Goal: Check status: Check status

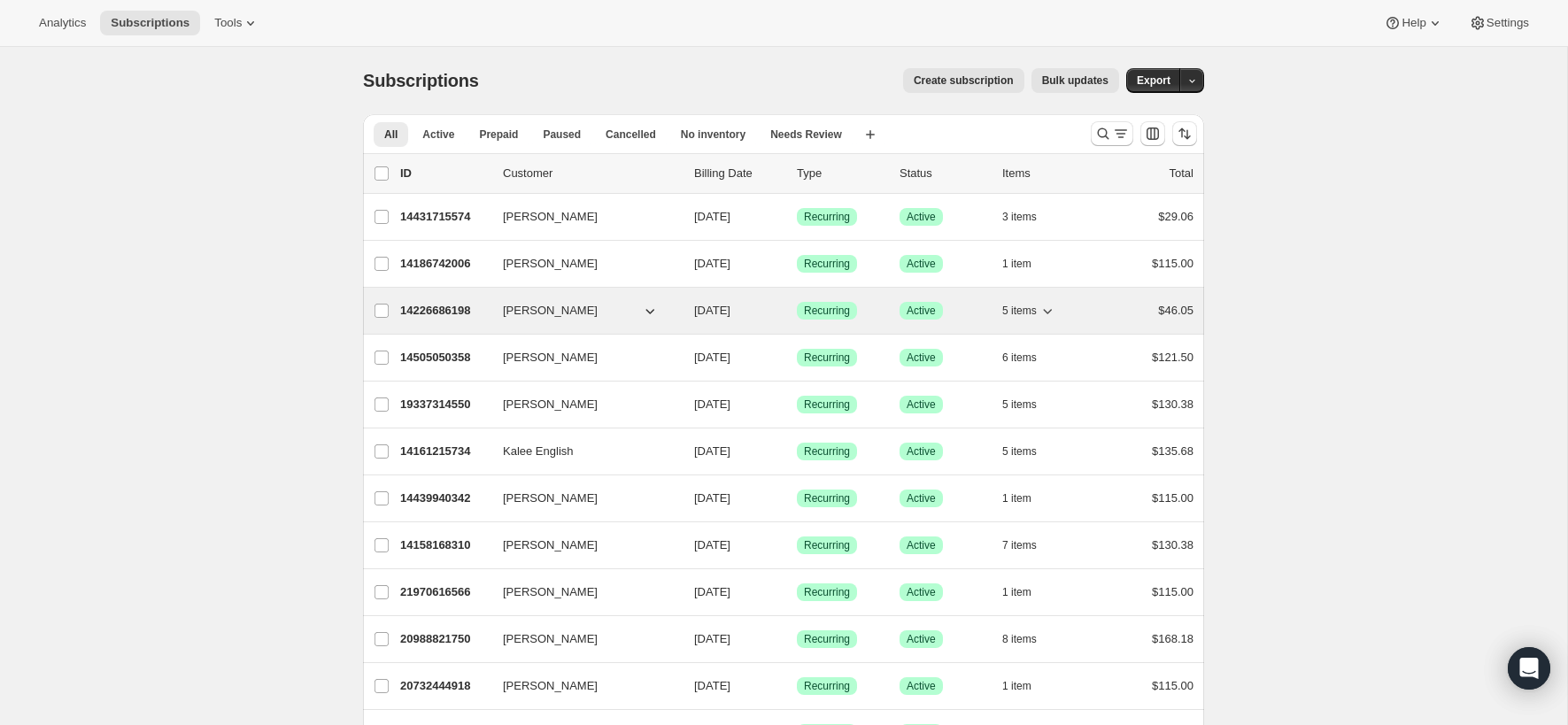
click at [1175, 311] on span "$46.05" at bounding box center [1175, 310] width 35 height 13
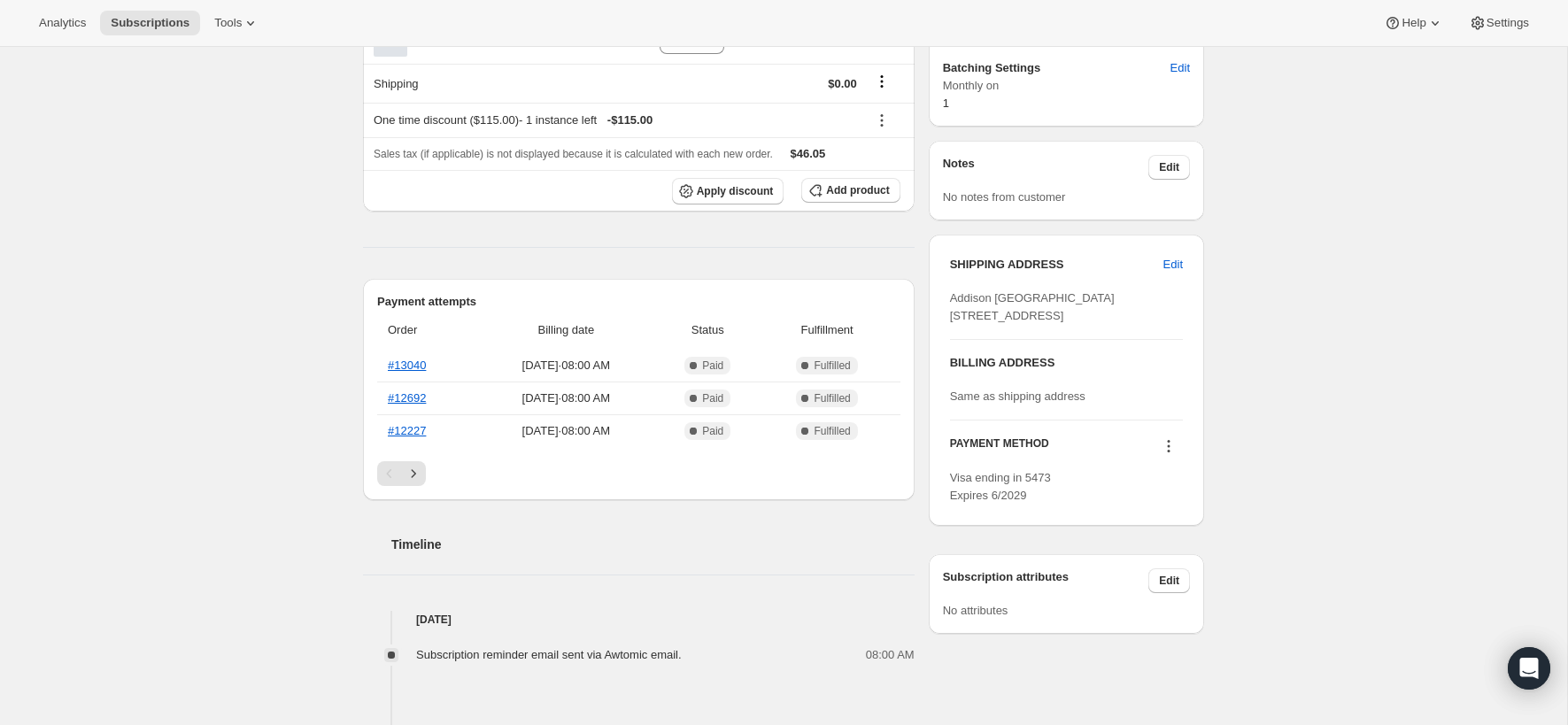
scroll to position [568, 0]
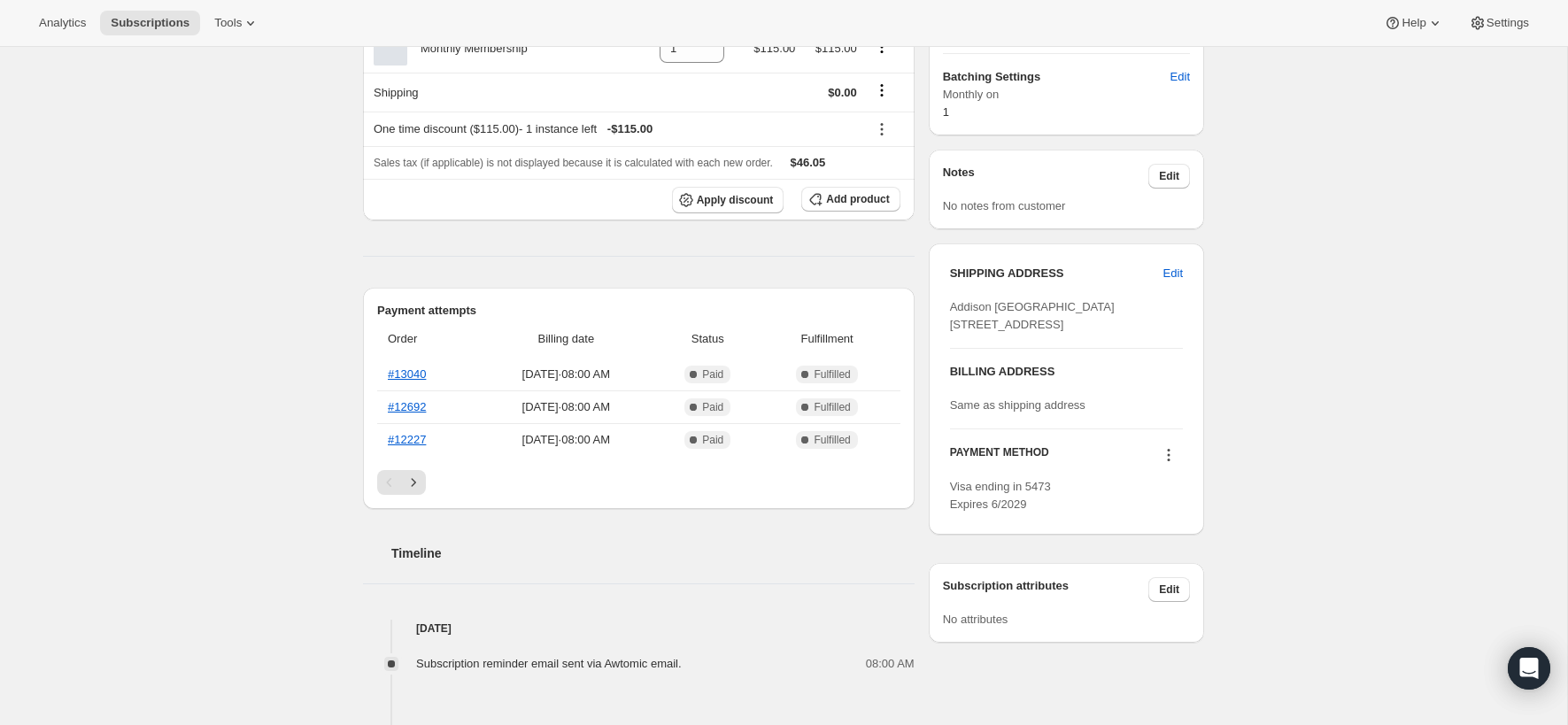
click at [815, 272] on div "Product Quantity Unit Price Price Member Hours - [DATE] 4.5 Hrs One time 1 $0.0…" at bounding box center [639, 513] width 552 height 1742
click at [1373, 545] on div "Subscription #14226686198. This page is ready Subscription #14226686198 Success…" at bounding box center [784, 458] width 1567 height 1957
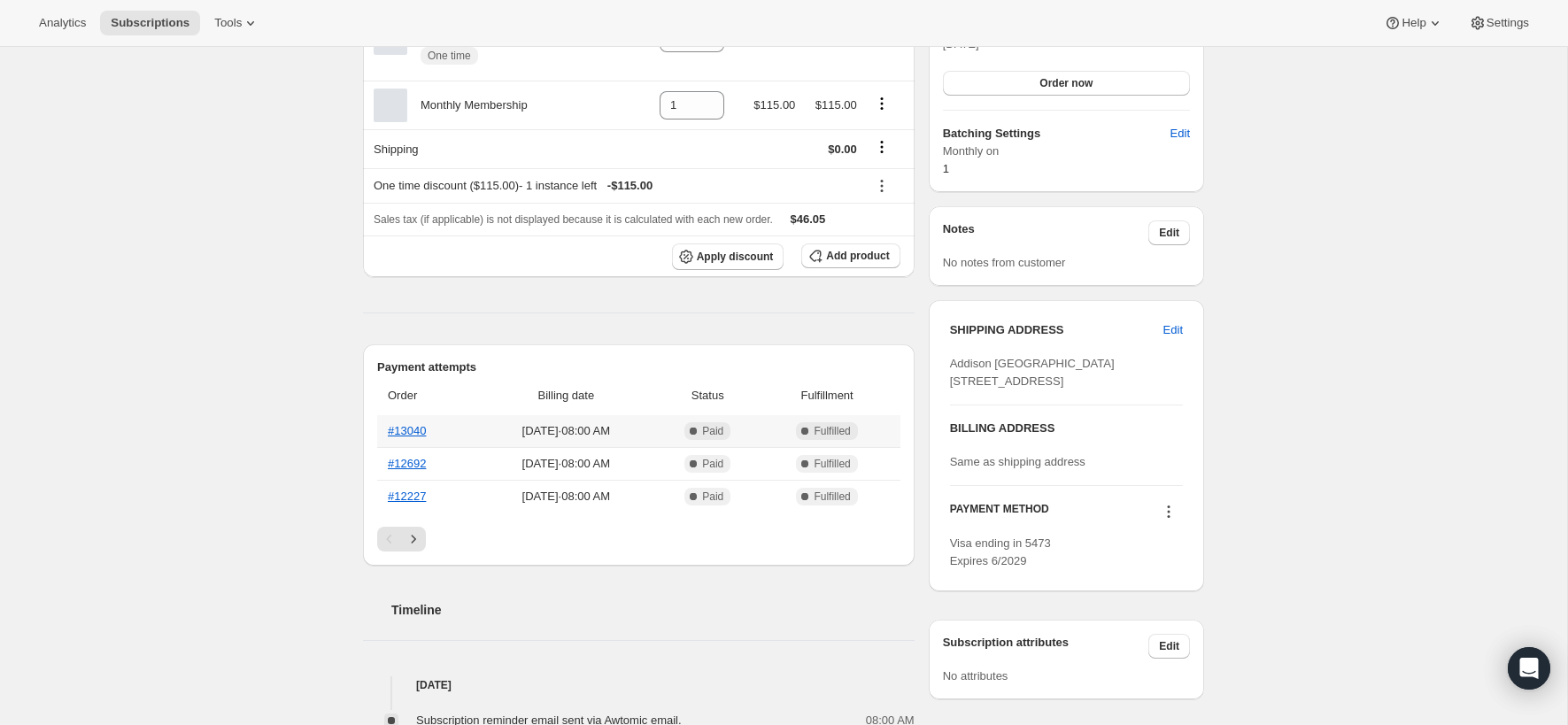
scroll to position [509, 0]
click at [590, 339] on div "Product Quantity Unit Price Price Member Hours - [DATE] 4.5 Hrs One time 1 $0.0…" at bounding box center [639, 572] width 552 height 1742
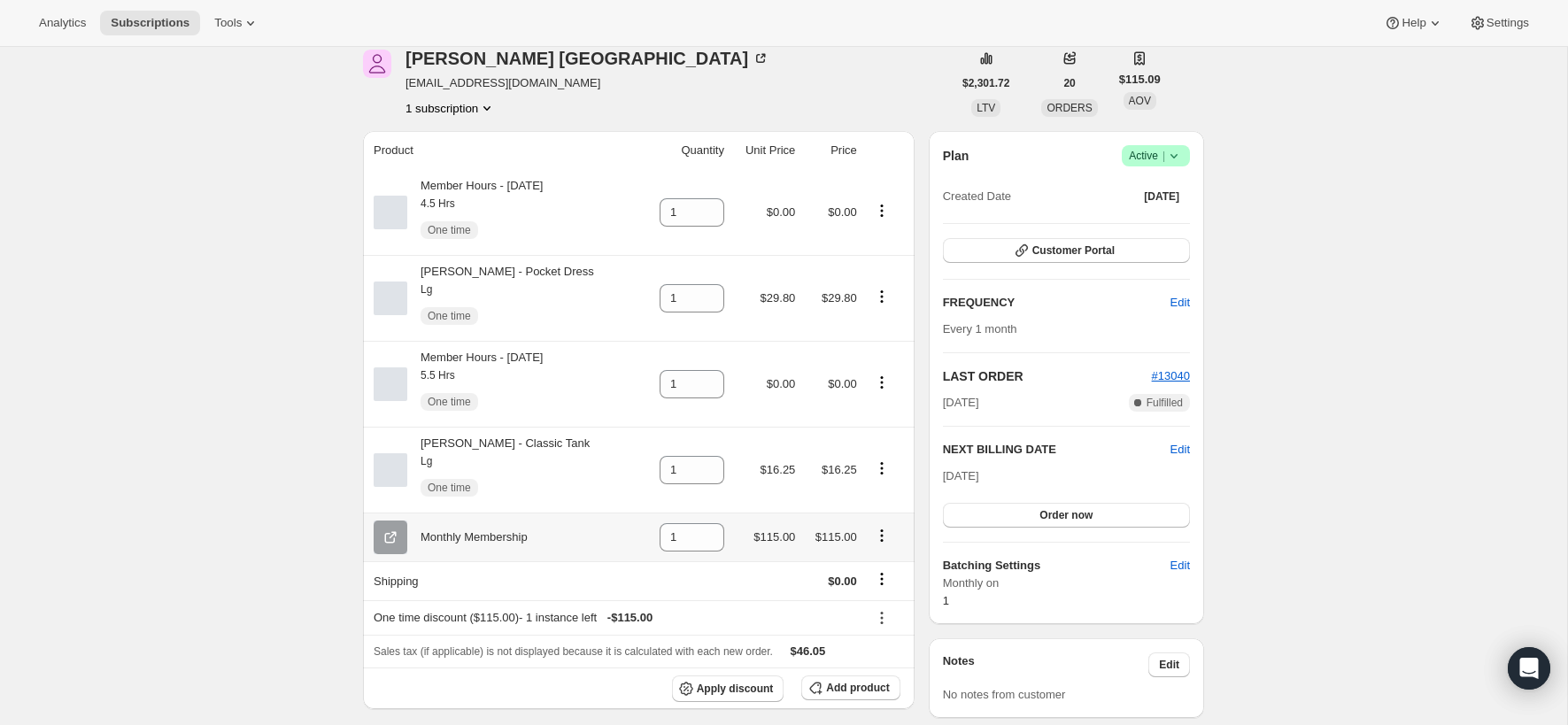
scroll to position [0, 0]
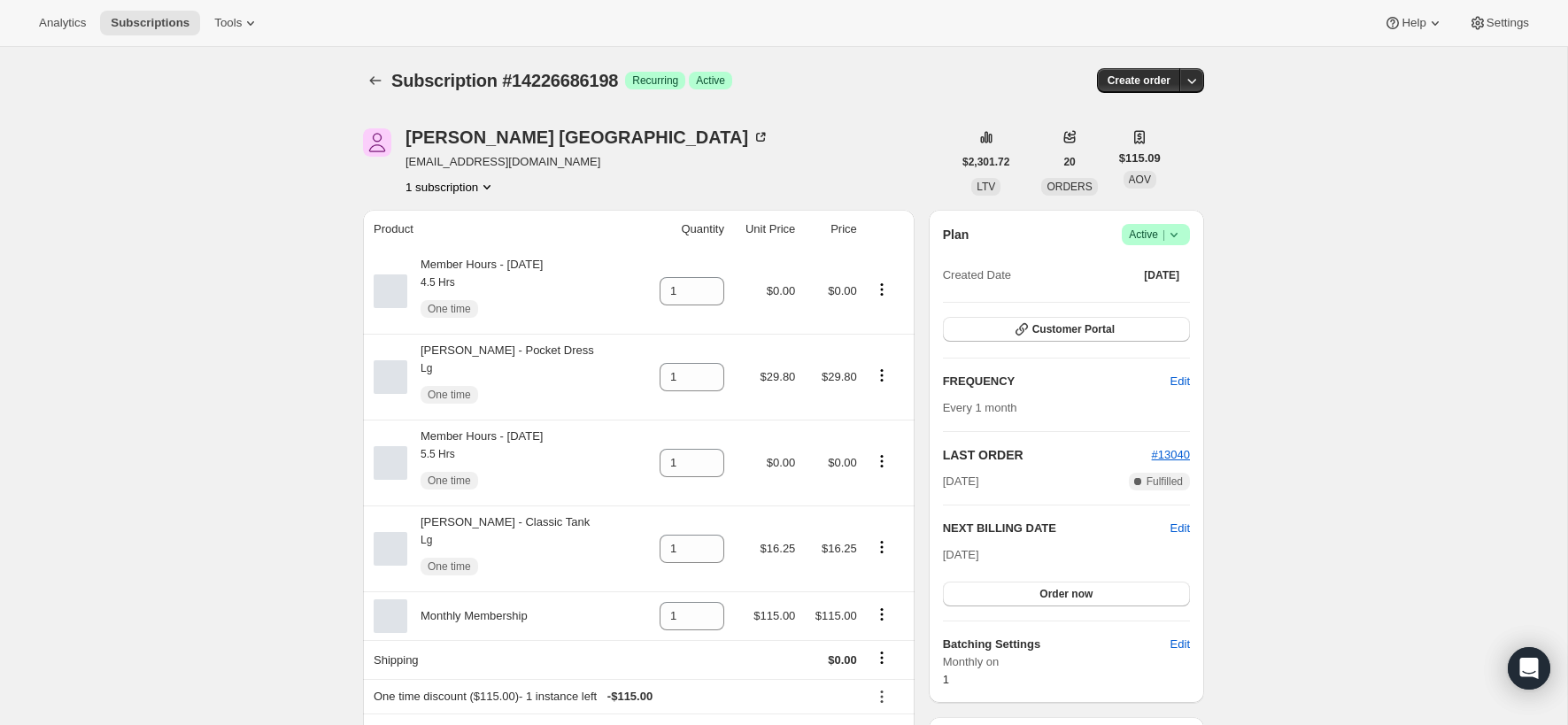
click at [733, 163] on div "[PERSON_NAME] Montenegro [EMAIL_ADDRESS][PERSON_NAME][DOMAIN_NAME] 1 subscripti…" at bounding box center [658, 162] width 589 height 67
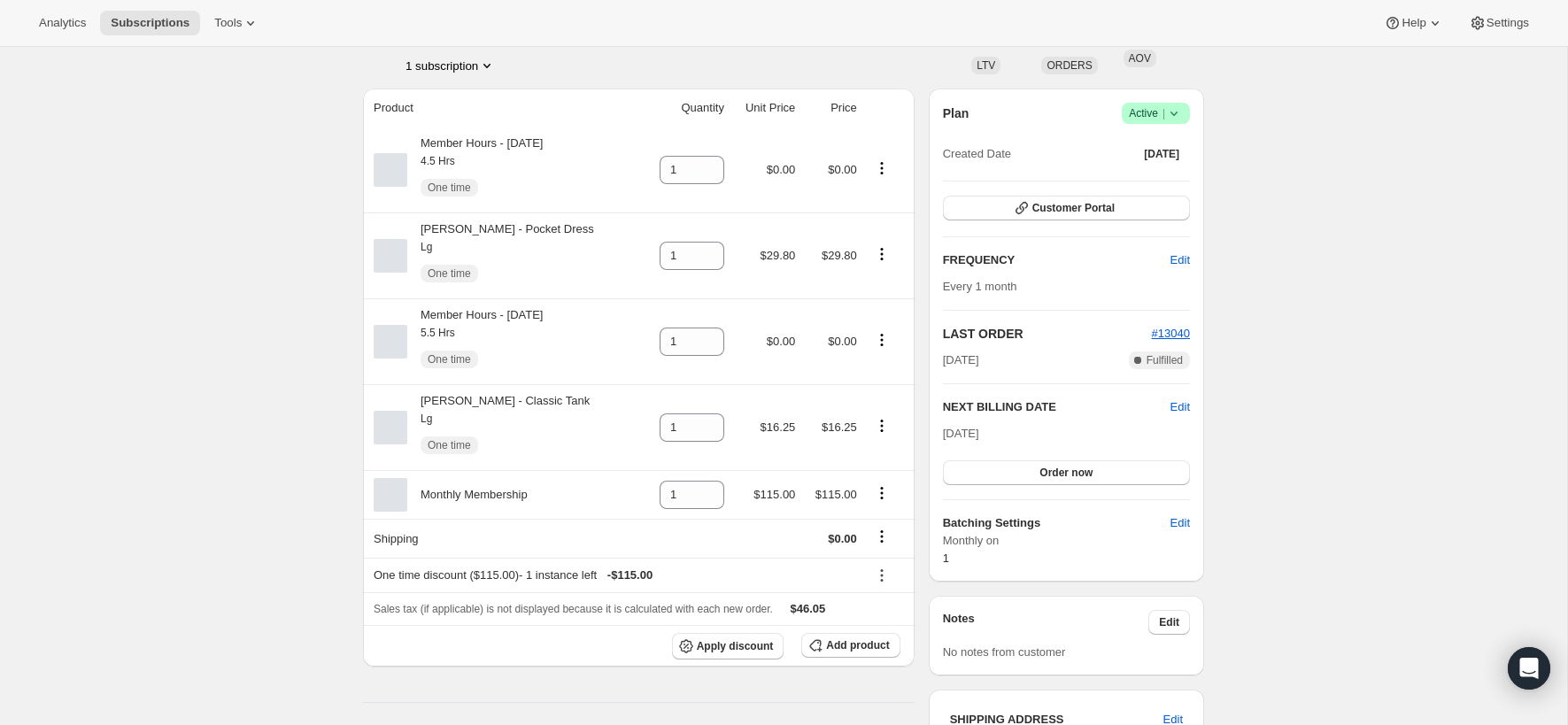
scroll to position [123, 0]
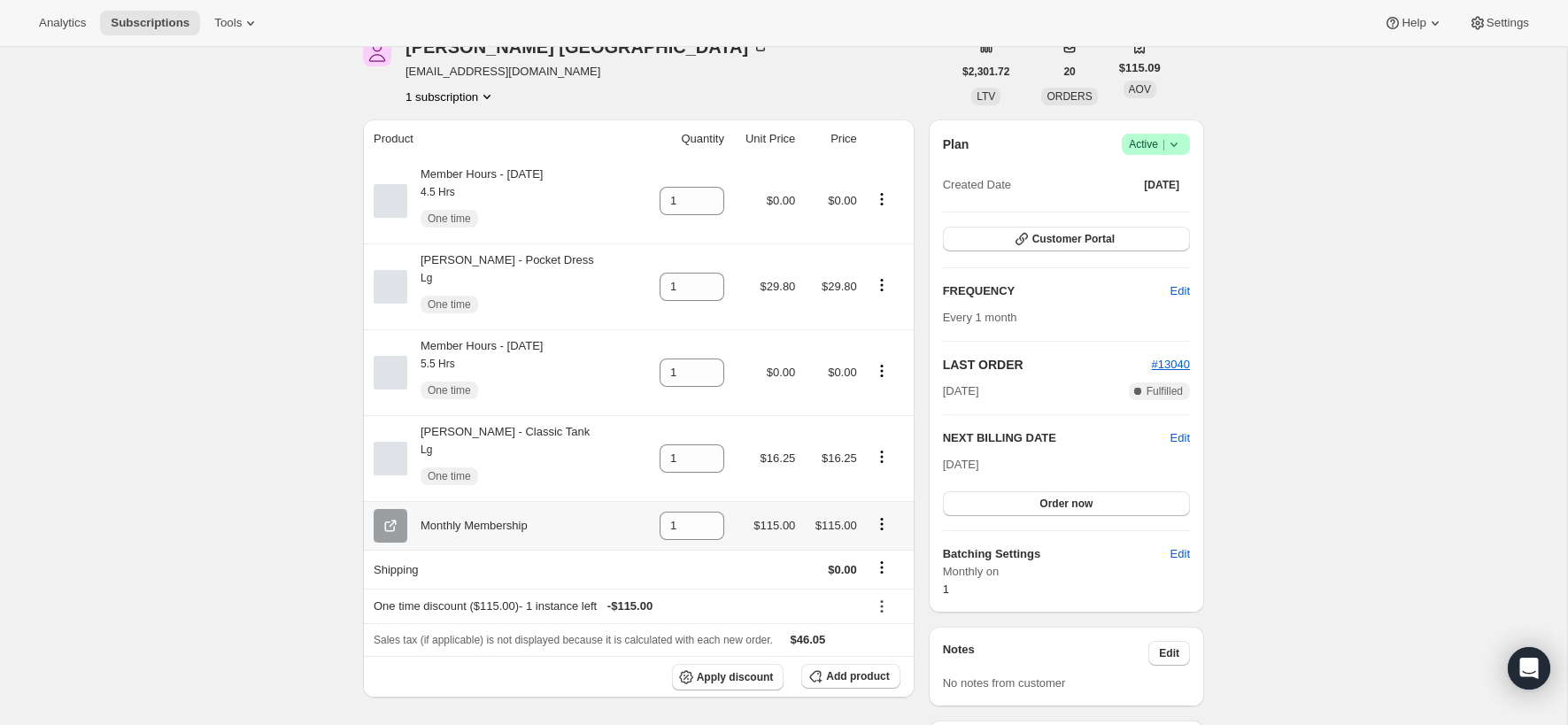
scroll to position [184, 0]
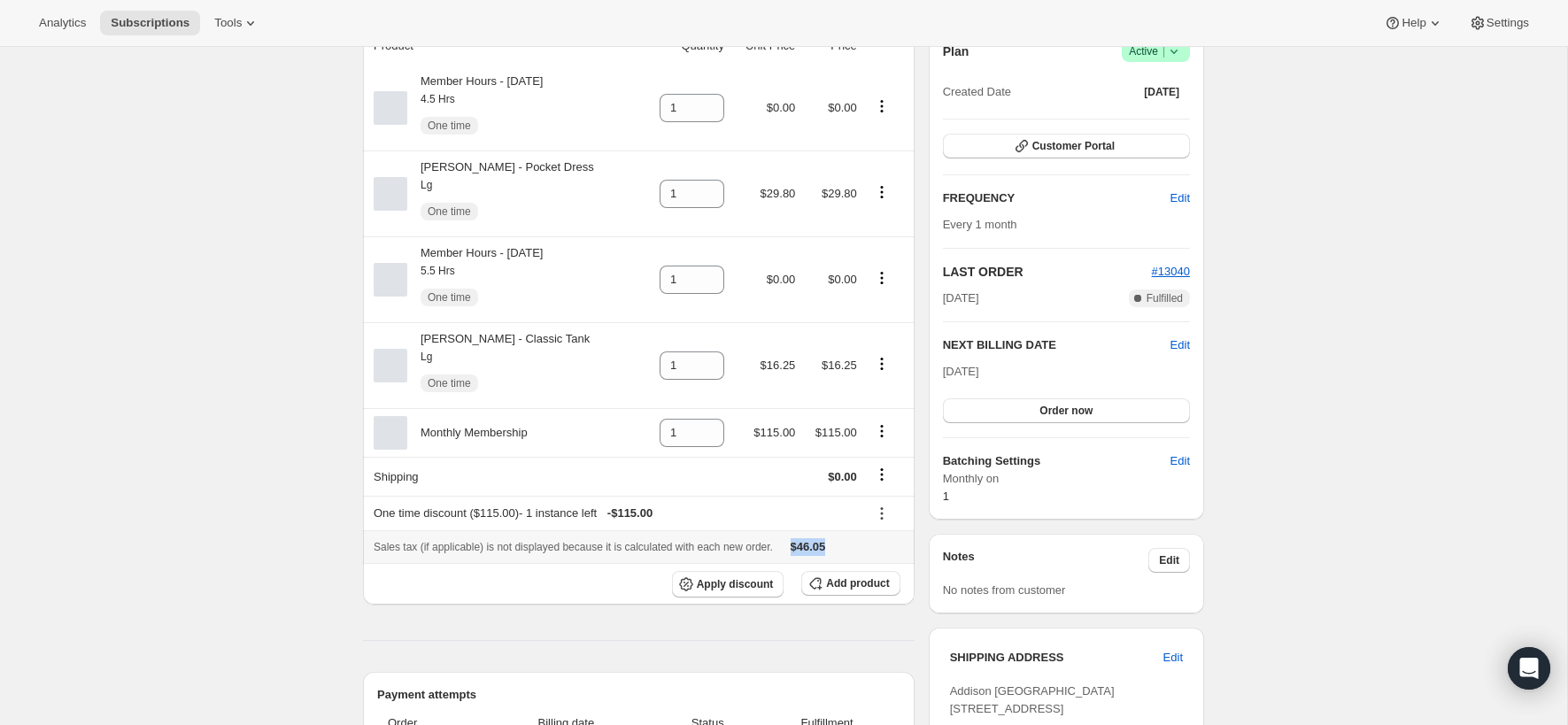
drag, startPoint x: 821, startPoint y: 549, endPoint x: 866, endPoint y: 546, distance: 45.1
click at [866, 546] on div "Sales tax (if applicable) is not displayed because it is calculated with each n…" at bounding box center [639, 547] width 531 height 18
click at [875, 546] on div "Sales tax (if applicable) is not displayed because it is calculated with each n…" at bounding box center [639, 547] width 531 height 18
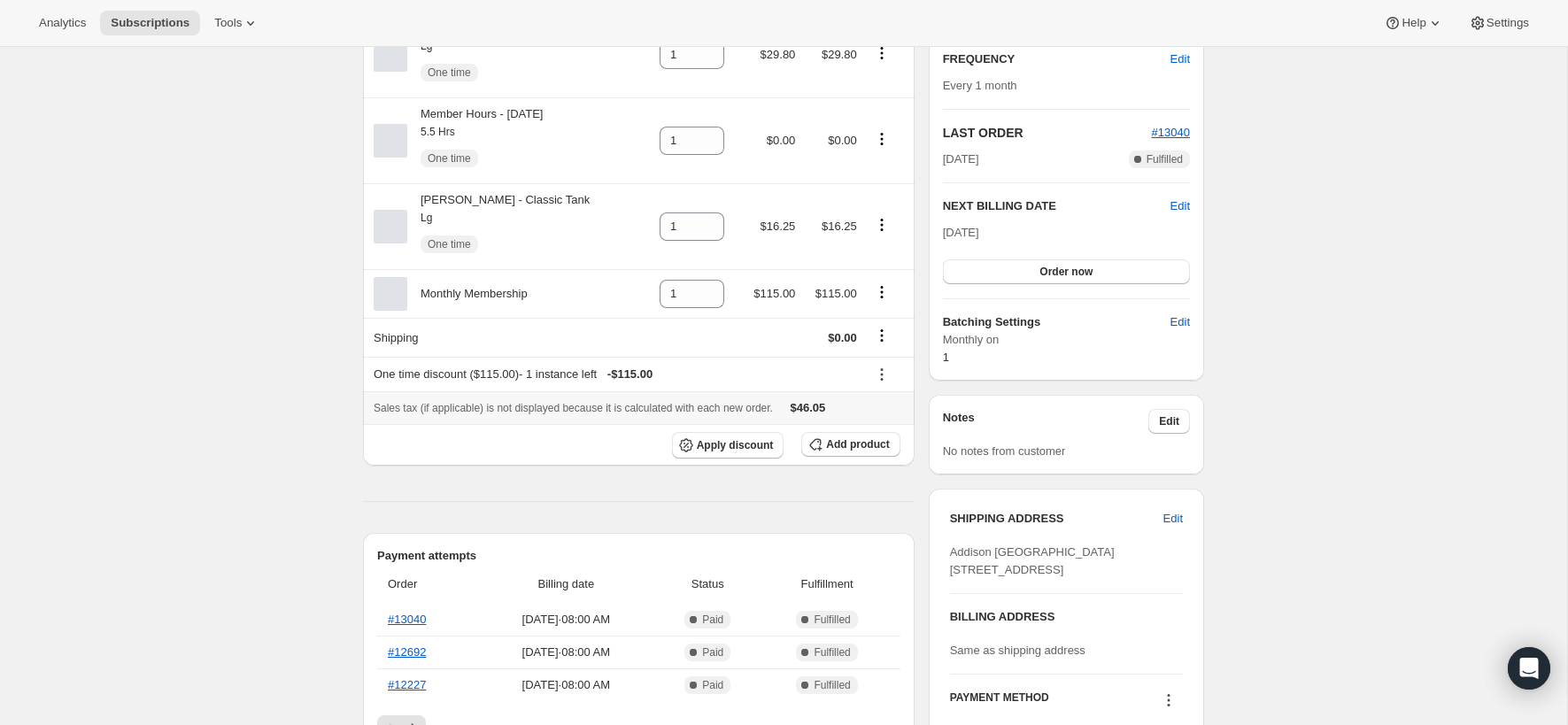
scroll to position [310, 0]
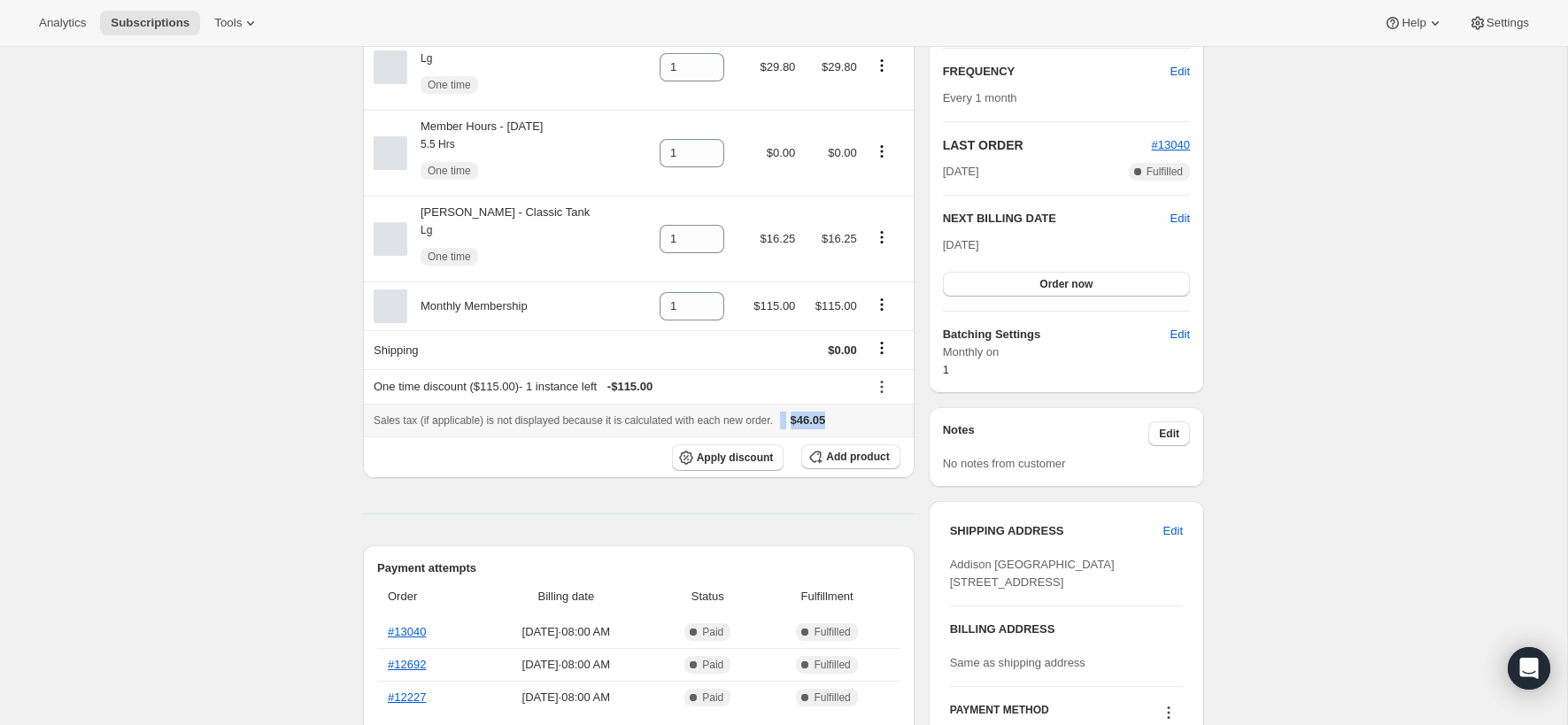
drag, startPoint x: 863, startPoint y: 425, endPoint x: 810, endPoint y: 425, distance: 53.0
click at [810, 425] on div "Sales tax (if applicable) is not displayed because it is calculated with each n…" at bounding box center [639, 420] width 531 height 18
click at [890, 420] on div "Sales tax (if applicable) is not displayed because it is calculated with each n…" at bounding box center [639, 420] width 531 height 18
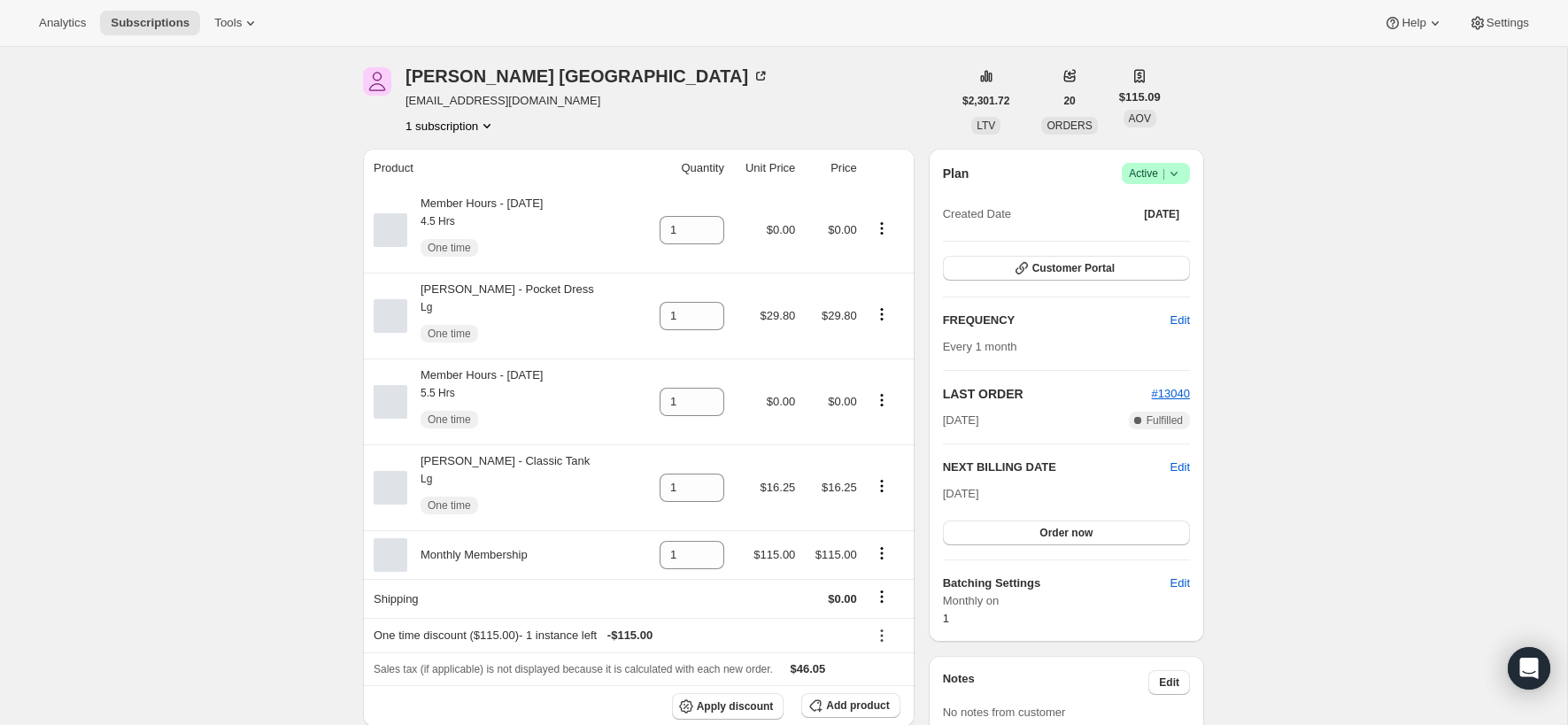
scroll to position [62, 0]
drag, startPoint x: 1383, startPoint y: 526, endPoint x: 1358, endPoint y: 539, distance: 28.2
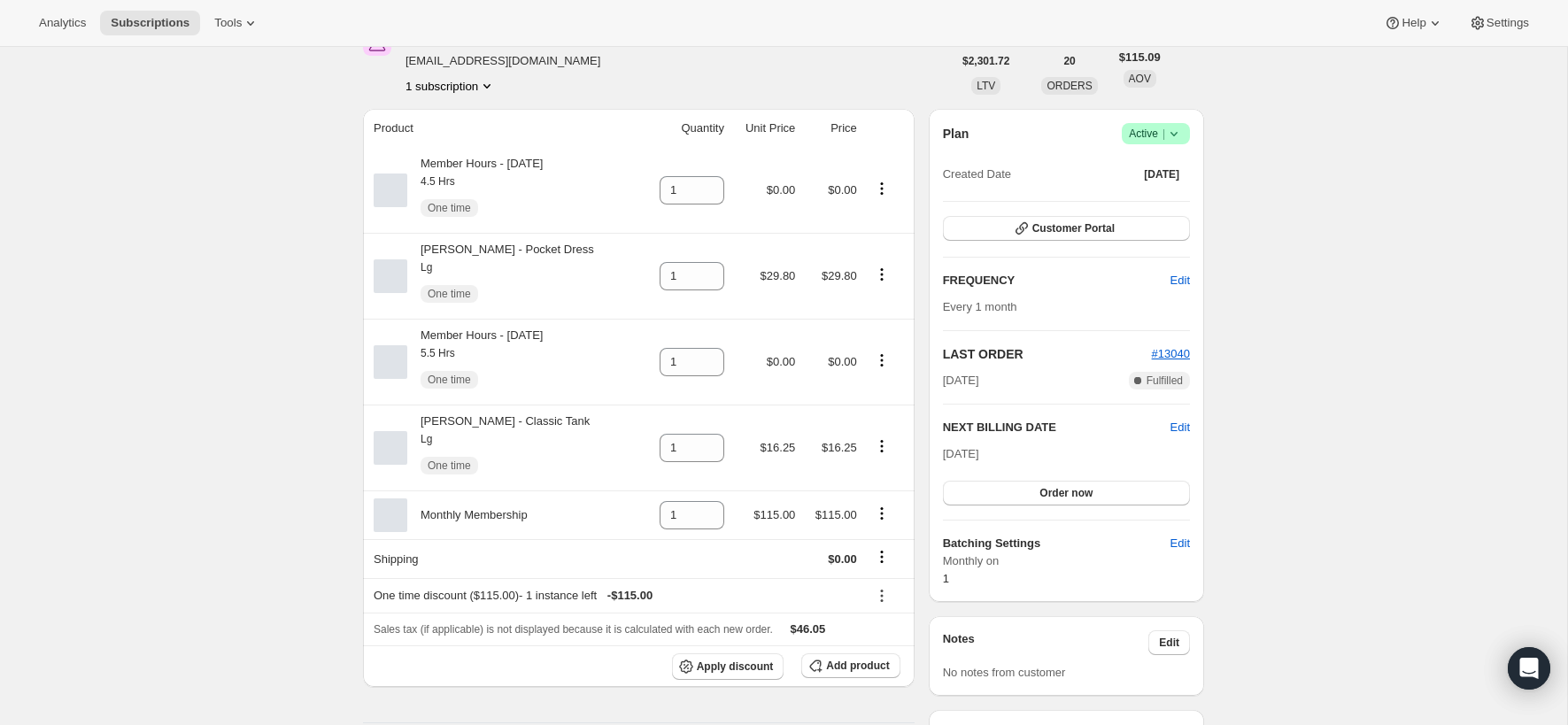
scroll to position [106, 0]
